Goal: Go to known website: Go to known website

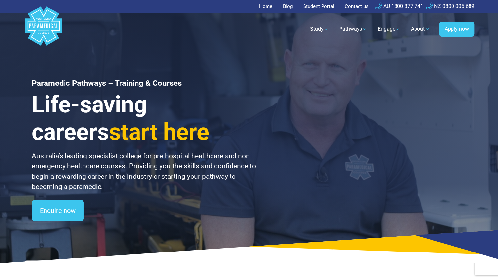
click at [267, 9] on link "Home" at bounding box center [267, 6] width 17 height 13
click at [48, 24] on polygon "Australian Paramedical College" at bounding box center [43, 25] width 37 height 39
click at [319, 9] on link "Student Portal" at bounding box center [318, 6] width 39 height 13
click at [322, 9] on link "Student Portal" at bounding box center [318, 6] width 39 height 13
